Goal: Task Accomplishment & Management: Manage account settings

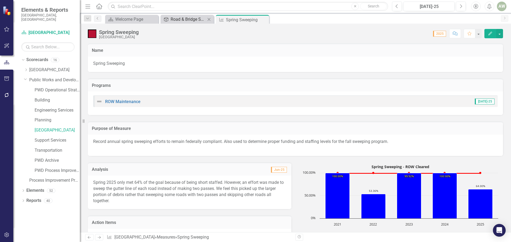
scroll to position [160, 0]
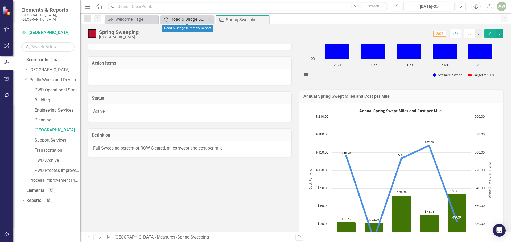
click at [195, 18] on div "Road & Bridge Summary Report" at bounding box center [188, 19] width 35 height 7
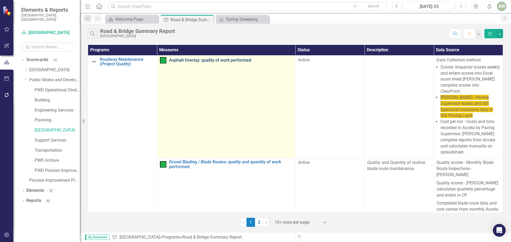
click at [203, 60] on link "Asphalt Overlay: quality of work performed" at bounding box center [231, 60] width 124 height 5
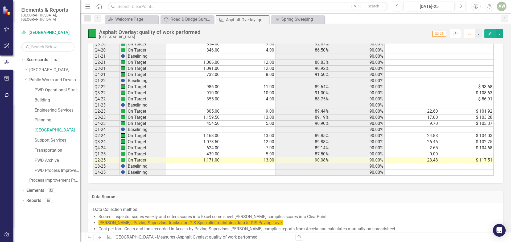
scroll to position [535, 0]
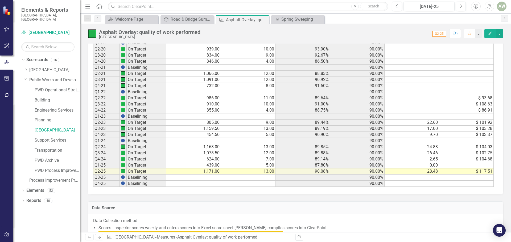
click at [93, 175] on div "Period Status Sum of inspection report scores Total # of inspections Actual - A…" at bounding box center [93, 34] width 0 height 305
click at [464, 171] on td "$ 117.51" at bounding box center [466, 172] width 55 height 6
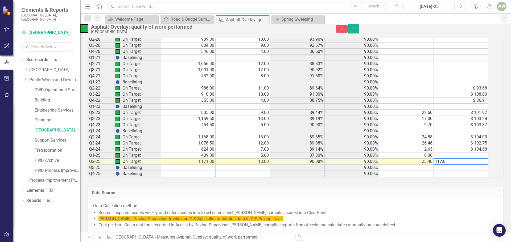
type textarea "117.84"
click at [359, 33] on button "Save" at bounding box center [354, 28] width 12 height 9
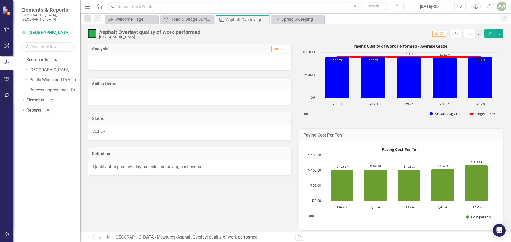
scroll to position [0, 0]
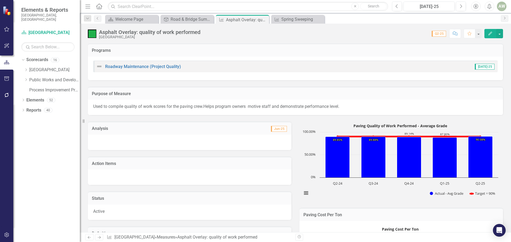
click at [136, 130] on h3 "Analysis" at bounding box center [140, 128] width 97 height 5
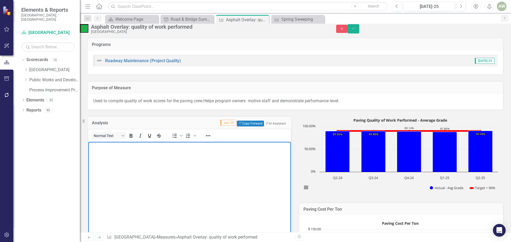
click at [109, 152] on body "Rich Text Area. Press ALT-0 for help." at bounding box center [189, 182] width 203 height 80
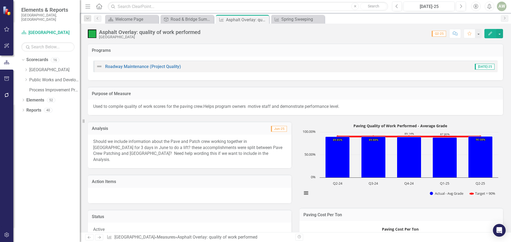
click at [244, 153] on p "Should we include information about the Pave and Patch crew working together in…" at bounding box center [189, 151] width 193 height 24
click at [254, 130] on td "Jun-25" at bounding box center [238, 129] width 99 height 7
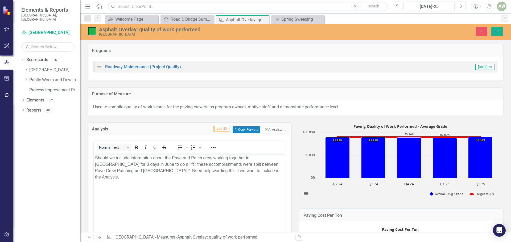
click at [236, 171] on p "Should we include information about the Pave and Patch crew working together in…" at bounding box center [189, 168] width 189 height 26
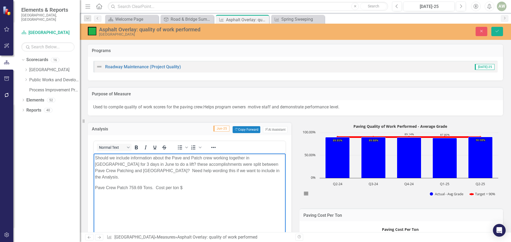
click at [186, 185] on p "Pave Crew Patch 759.69 Tons. Cost per ton $" at bounding box center [189, 188] width 189 height 6
click at [216, 195] on body "Should we include information about the Pave and Patch crew working together in…" at bounding box center [190, 194] width 192 height 80
click at [128, 185] on p "Pave Crew Patch 759.69 Tons. Cost per ton $109.14" at bounding box center [189, 188] width 189 height 6
click at [119, 195] on p "759.69 Tons. Cost per ton $109.14" at bounding box center [189, 198] width 189 height 6
drag, startPoint x: 95, startPoint y: 182, endPoint x: 130, endPoint y: 184, distance: 34.4
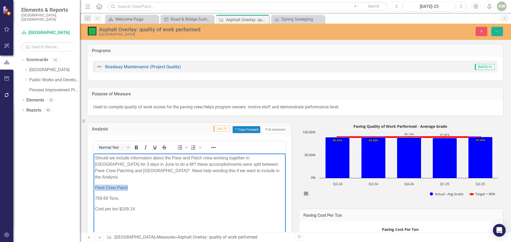
click at [130, 185] on p "Pave Crew Patch" at bounding box center [189, 188] width 189 height 6
click at [137, 146] on icon "Bold" at bounding box center [136, 148] width 3 height 4
drag, startPoint x: 95, startPoint y: 193, endPoint x: 135, endPoint y: 204, distance: 41.2
click at [135, 204] on body "Should we include information about the Pave and Patch crew working together in…" at bounding box center [190, 194] width 192 height 80
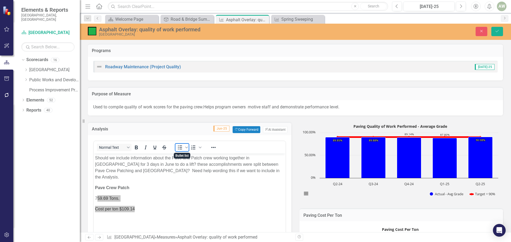
click at [183, 146] on icon "Bullet list" at bounding box center [180, 148] width 6 height 6
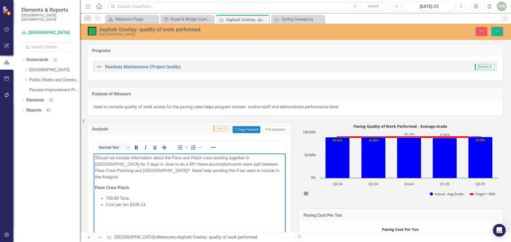
click at [232, 171] on p "Should we include information about the Pave and Patch crew working together in…" at bounding box center [189, 168] width 189 height 26
click at [191, 185] on body "Should we include information about the Pave and Patch crew working together in…" at bounding box center [190, 194] width 192 height 80
click at [497, 30] on icon "Save" at bounding box center [497, 31] width 5 height 4
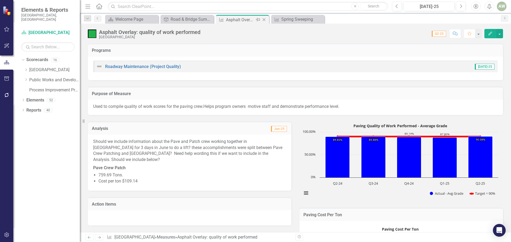
click at [264, 20] on icon at bounding box center [264, 19] width 3 height 3
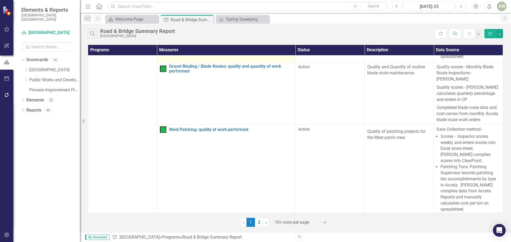
scroll to position [106, 0]
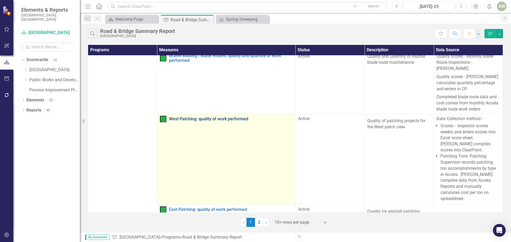
click at [206, 117] on link "West Patching: quality of work performed" at bounding box center [231, 119] width 124 height 5
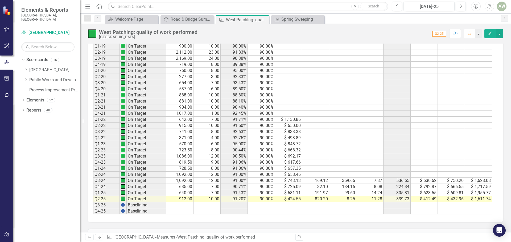
scroll to position [745, 0]
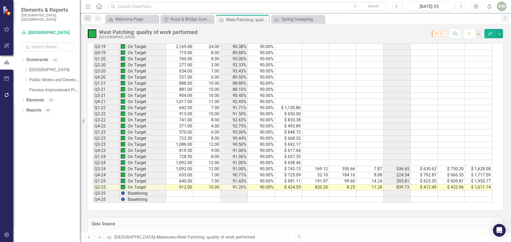
click at [292, 187] on td "$ 424.55" at bounding box center [288, 188] width 27 height 6
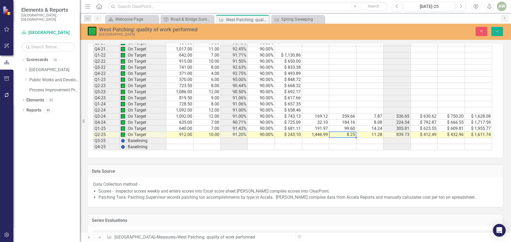
scroll to position [798, 0]
type textarea "8.25"
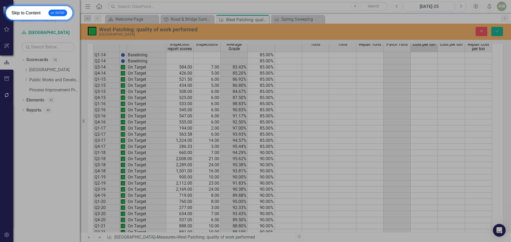
scroll to position [532, 0]
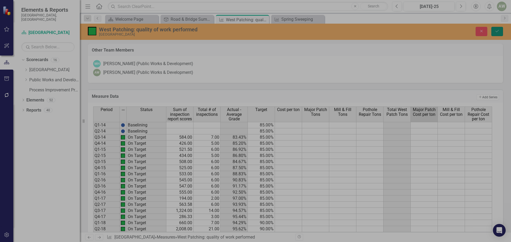
click at [496, 33] on icon "Save" at bounding box center [497, 31] width 5 height 4
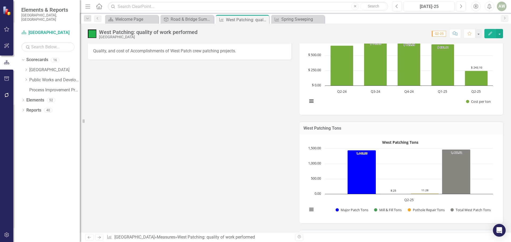
scroll to position [213, 0]
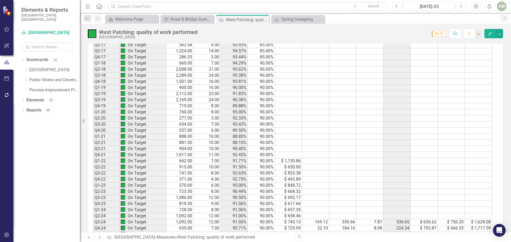
scroll to position [825, 0]
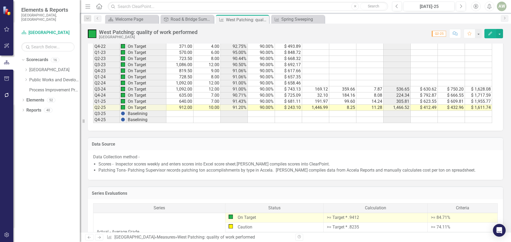
click at [428, 107] on td "$ 412.49" at bounding box center [424, 108] width 27 height 6
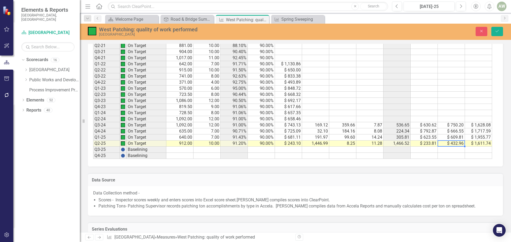
scroll to position [798, 0]
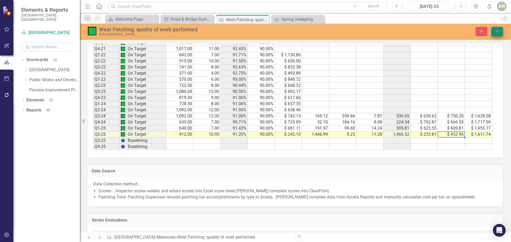
type textarea "432.96"
click at [494, 31] on button "Save" at bounding box center [497, 31] width 12 height 9
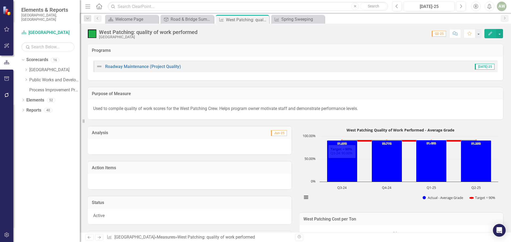
click at [204, 132] on td "Jun-25" at bounding box center [238, 133] width 99 height 7
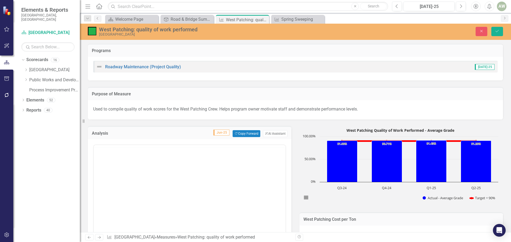
scroll to position [0, 0]
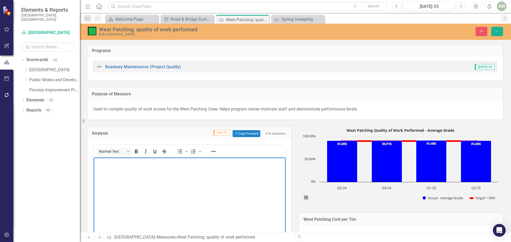
click at [115, 168] on body "Rich Text Area. Press ALT-0 for help." at bounding box center [190, 198] width 192 height 80
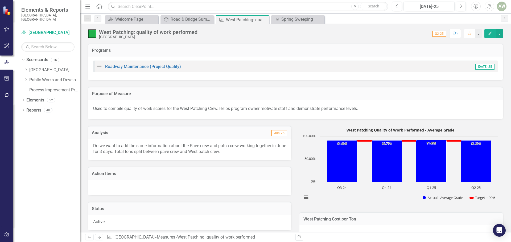
scroll to position [373, 0]
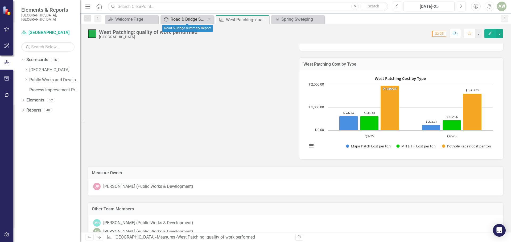
click at [175, 20] on div "Road & Bridge Summary Report" at bounding box center [188, 19] width 35 height 7
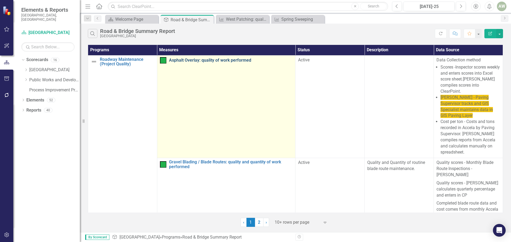
click at [200, 61] on link "Asphalt Overlay: quality of work performed" at bounding box center [231, 60] width 124 height 5
